Goal: Find specific page/section: Find specific page/section

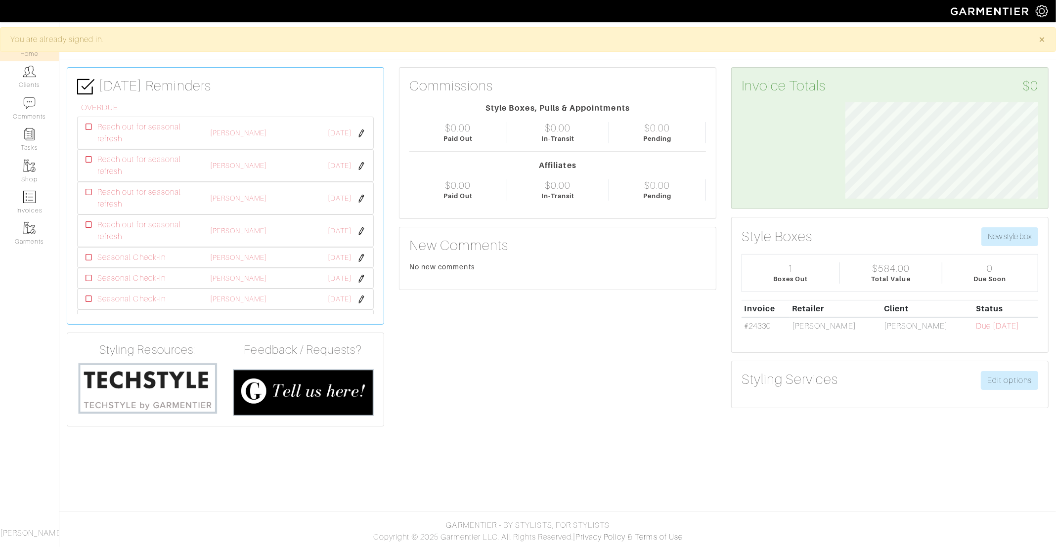
scroll to position [96, 208]
click at [36, 75] on link "Clients" at bounding box center [29, 76] width 59 height 31
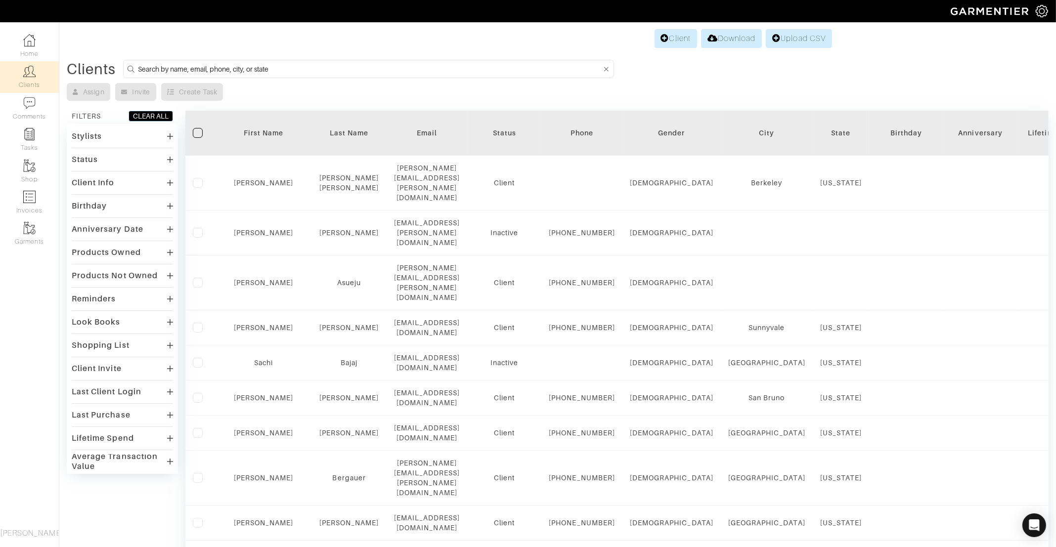
click at [877, 137] on div "Birthday" at bounding box center [906, 133] width 59 height 10
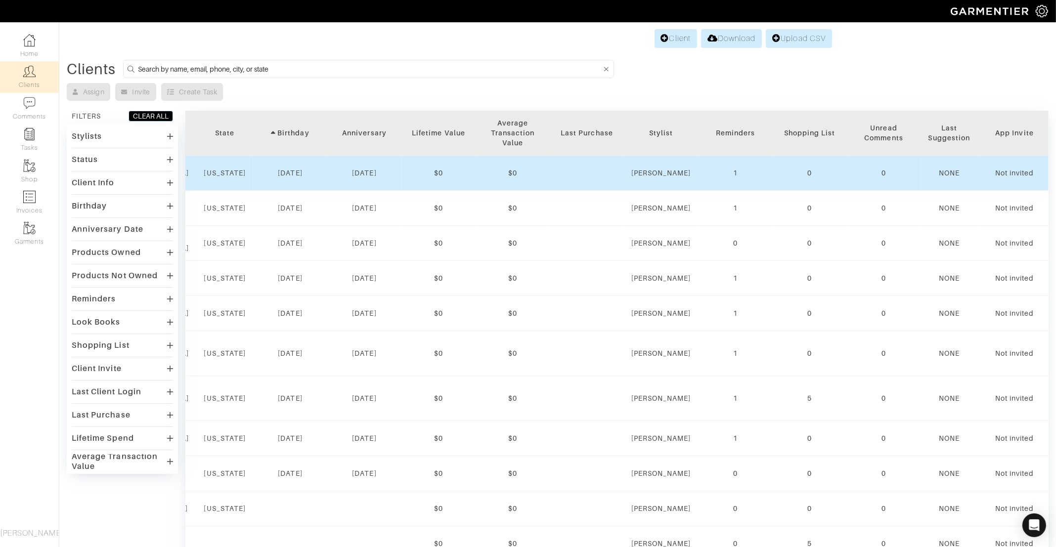
scroll to position [0, 777]
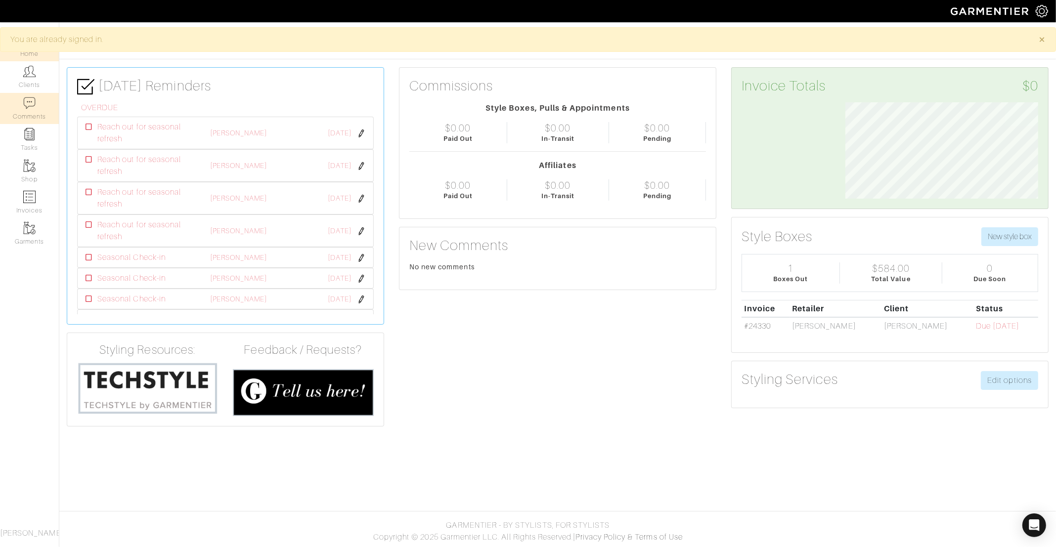
scroll to position [96, 208]
click at [32, 87] on link "Clients" at bounding box center [29, 76] width 59 height 31
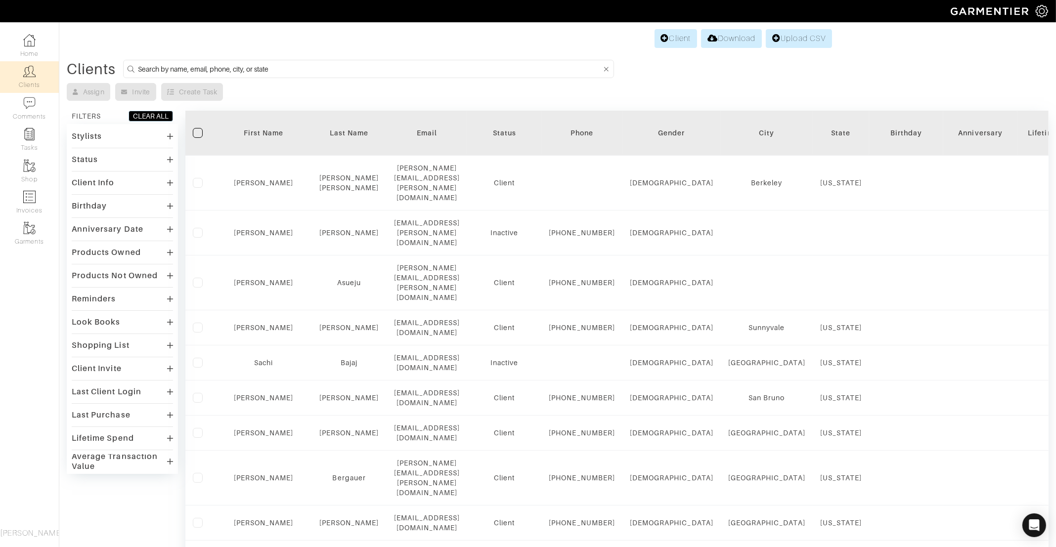
click at [292, 66] on input at bounding box center [370, 69] width 464 height 12
type input "melissa"
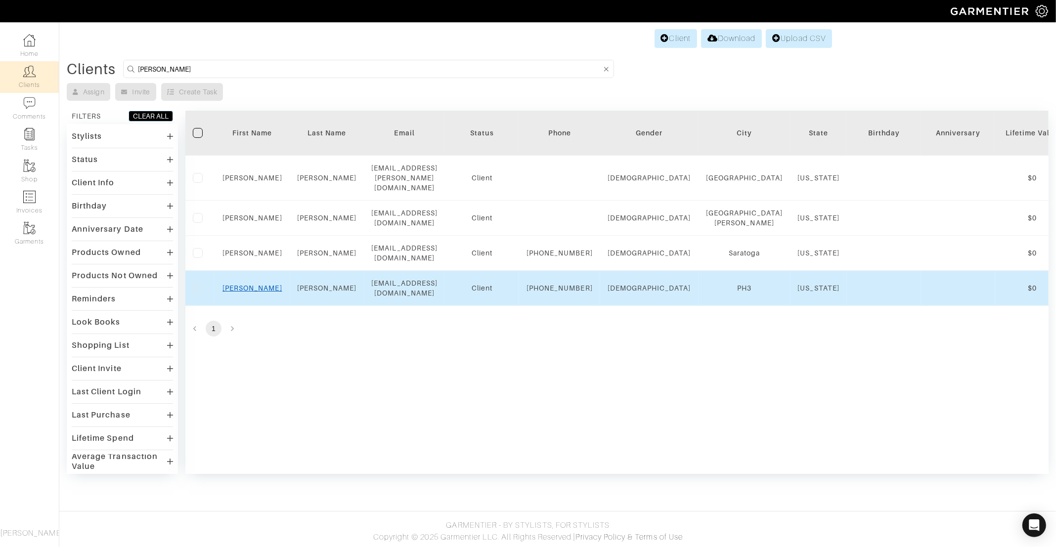
click at [251, 289] on link "Melissa" at bounding box center [253, 288] width 60 height 8
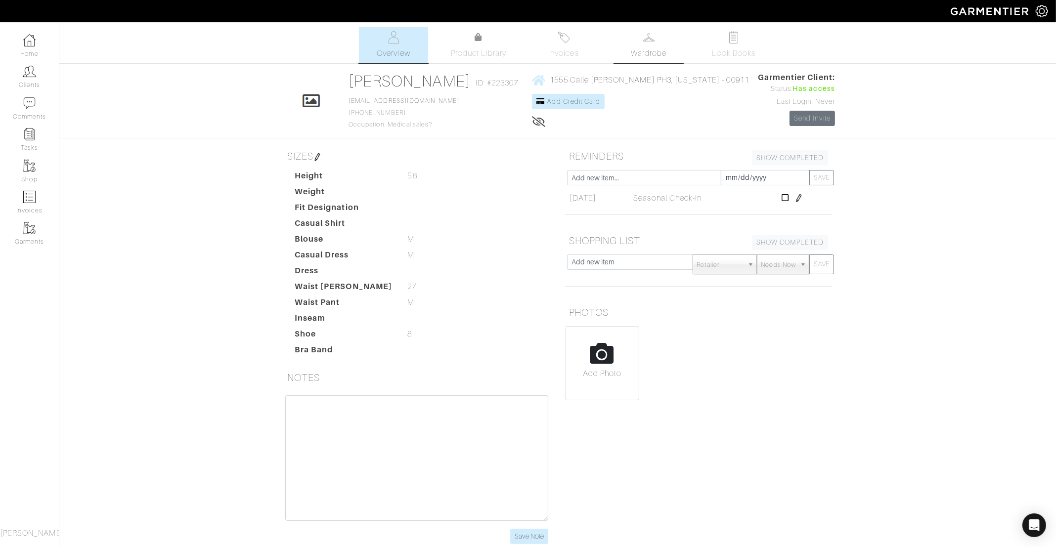
click at [636, 41] on link "Wardrobe" at bounding box center [648, 45] width 69 height 36
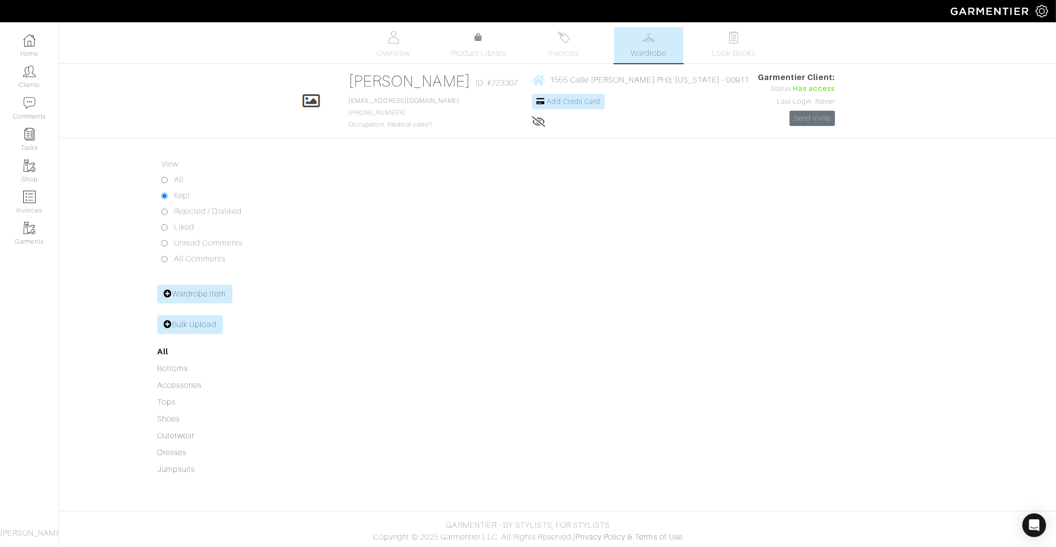
click at [163, 178] on input "All" at bounding box center [164, 180] width 6 height 6
radio input "true"
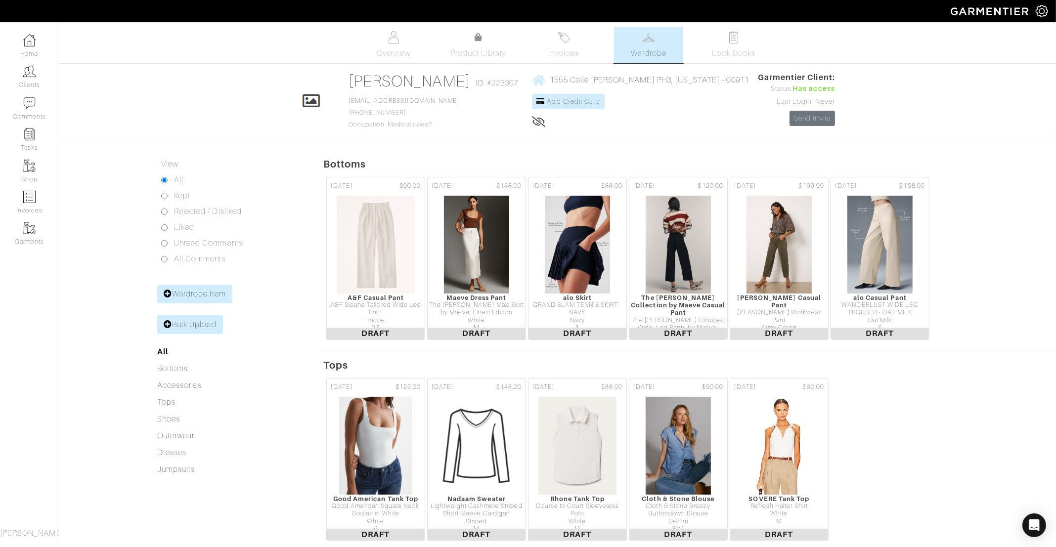
click at [163, 181] on input "All" at bounding box center [164, 180] width 6 height 6
click at [477, 51] on span "Product Library" at bounding box center [479, 53] width 56 height 12
